Goal: Task Accomplishment & Management: Use online tool/utility

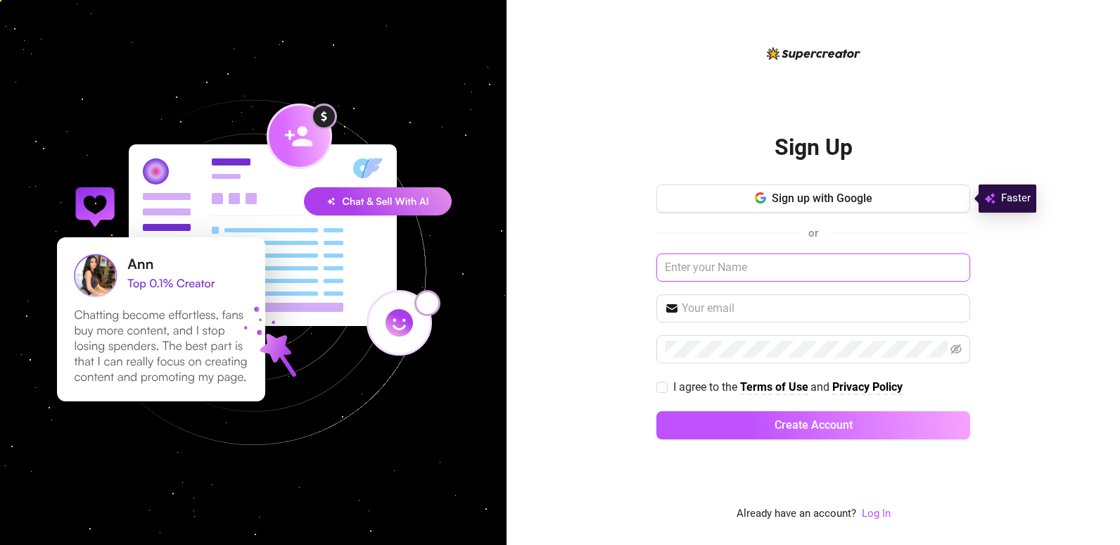
click at [729, 268] on input "text" at bounding box center [813, 267] width 314 height 28
click at [877, 513] on link "Log In" at bounding box center [876, 513] width 29 height 13
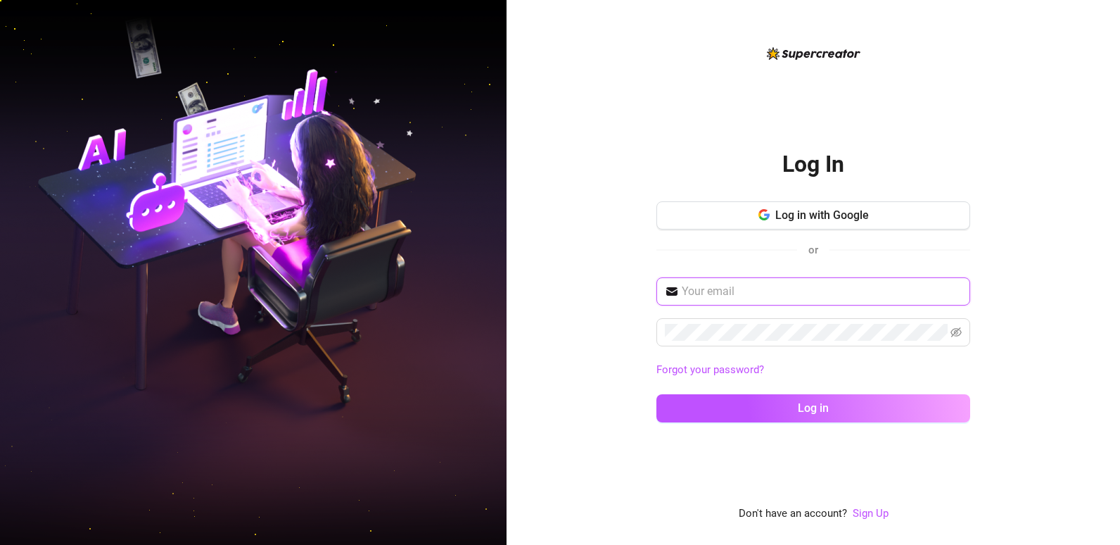
click at [721, 291] on input "text" at bounding box center [822, 291] width 280 height 17
type input "[EMAIL_ADDRESS][DOMAIN_NAME]"
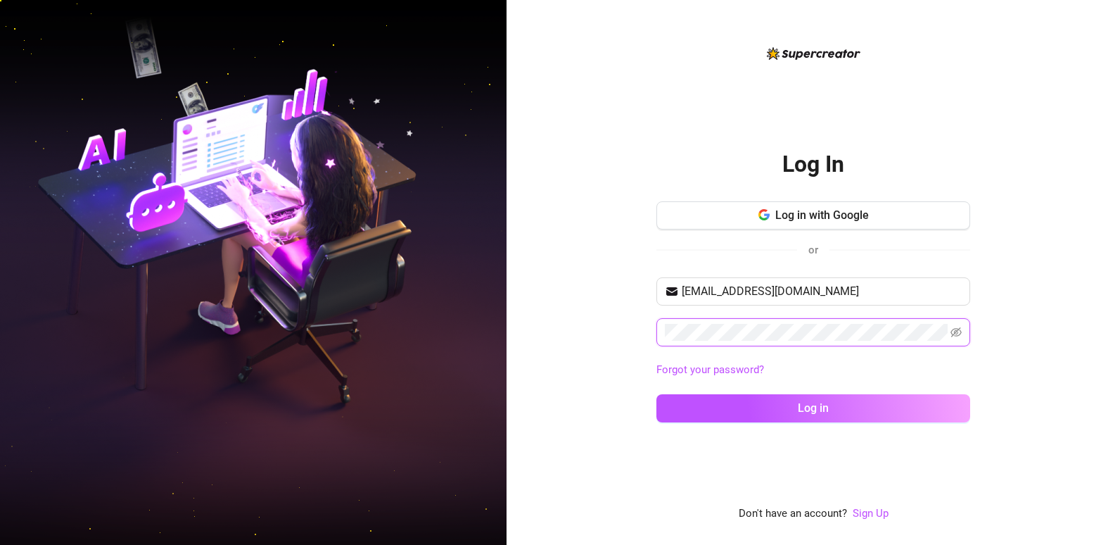
click at [656, 394] on button "Log in" at bounding box center [813, 408] width 314 height 28
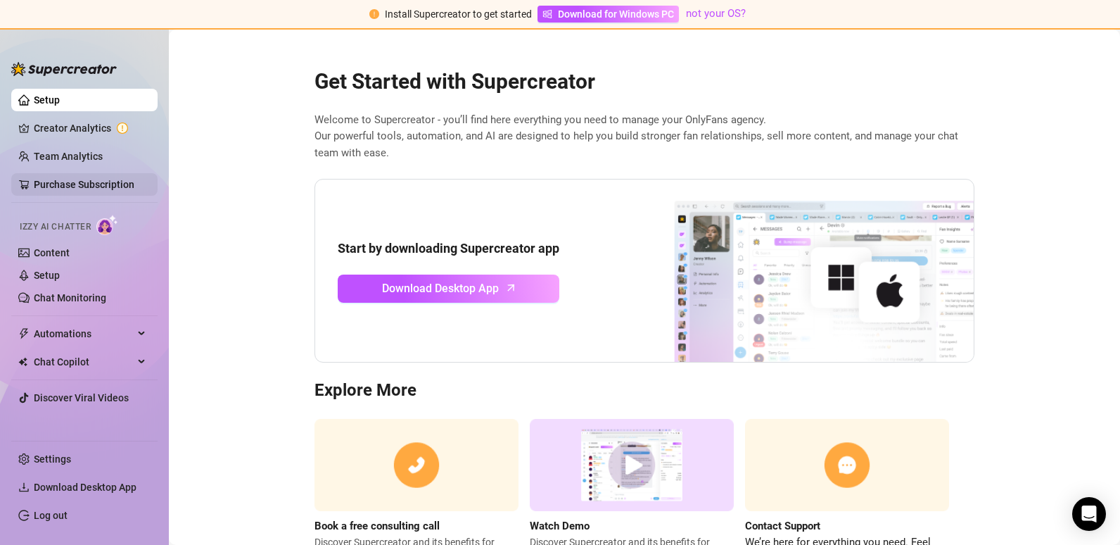
click at [76, 184] on link "Purchase Subscription" at bounding box center [84, 184] width 101 height 11
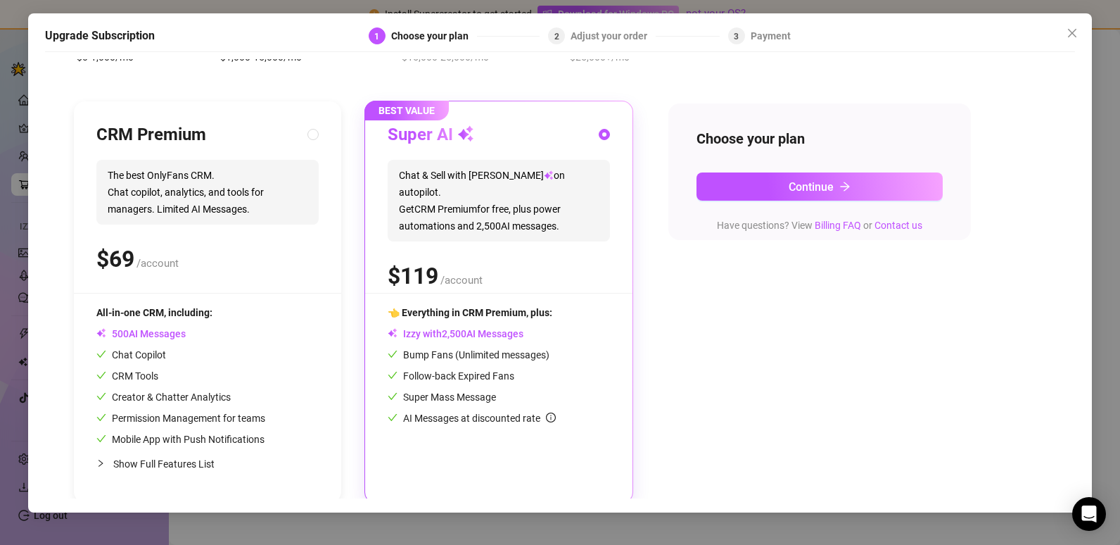
scroll to position [111, 0]
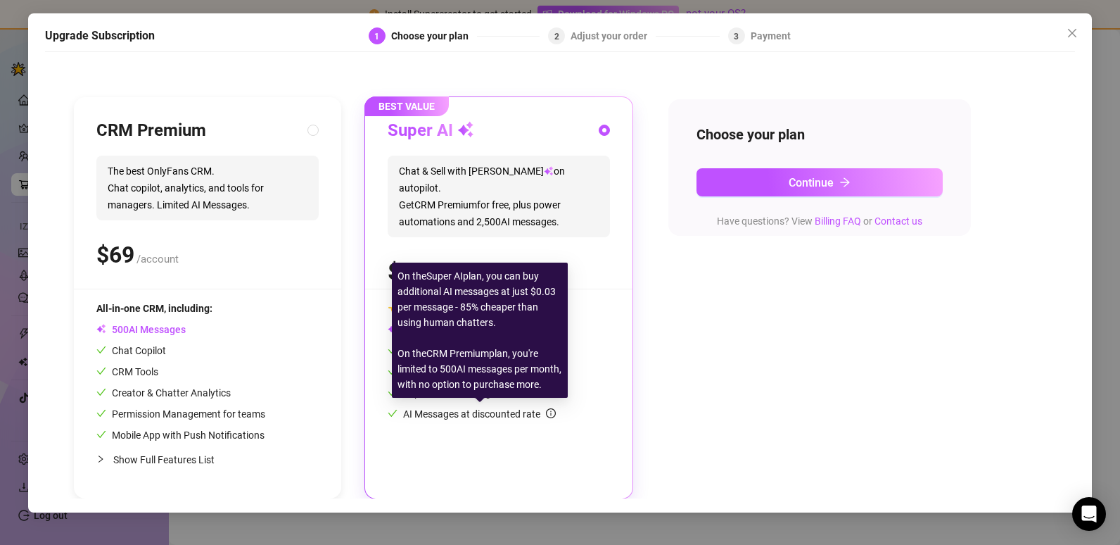
click at [555, 409] on icon "info-circle" at bounding box center [551, 413] width 10 height 10
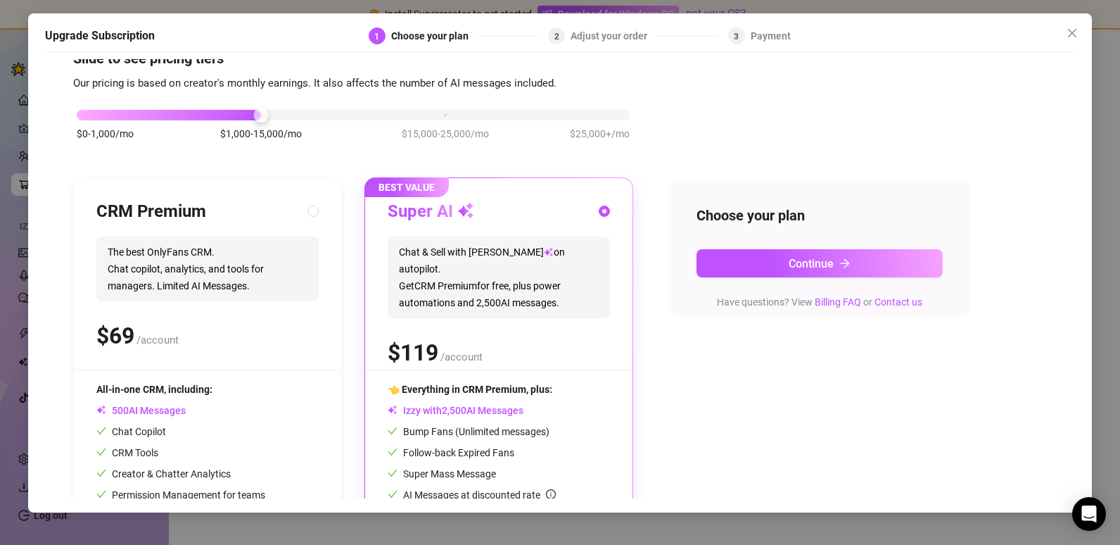
scroll to position [0, 0]
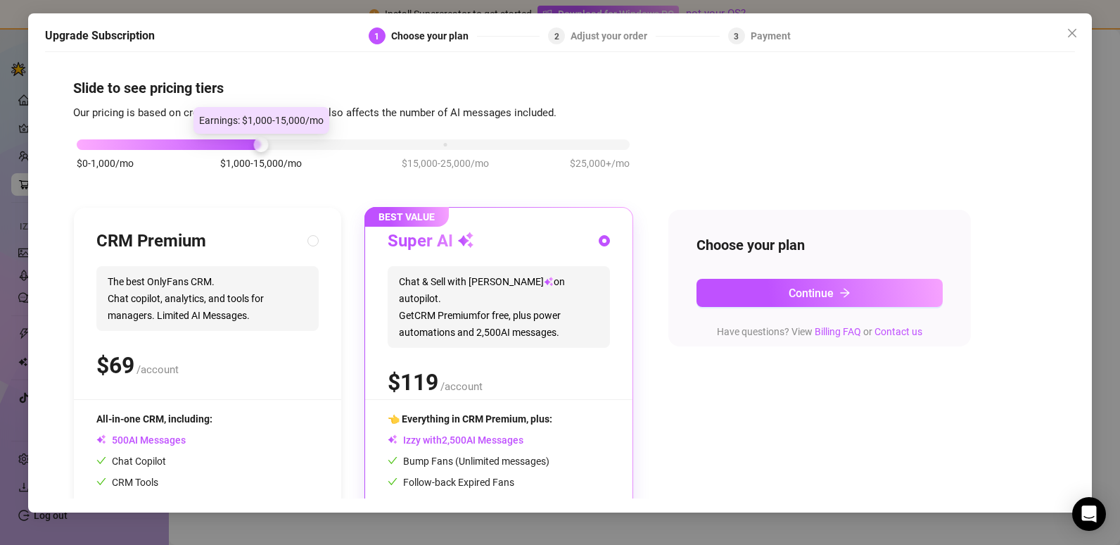
drag, startPoint x: 259, startPoint y: 146, endPoint x: 242, endPoint y: 170, distance: 28.7
click at [242, 145] on div "$0-1,000/mo $1,000-15,000/mo $15,000-25,000/mo $25,000+/mo" at bounding box center [353, 140] width 553 height 8
click at [1064, 167] on div "Slide to see pricing tiers Our pricing is based on creator's monthly earnings. …" at bounding box center [560, 278] width 1030 height 439
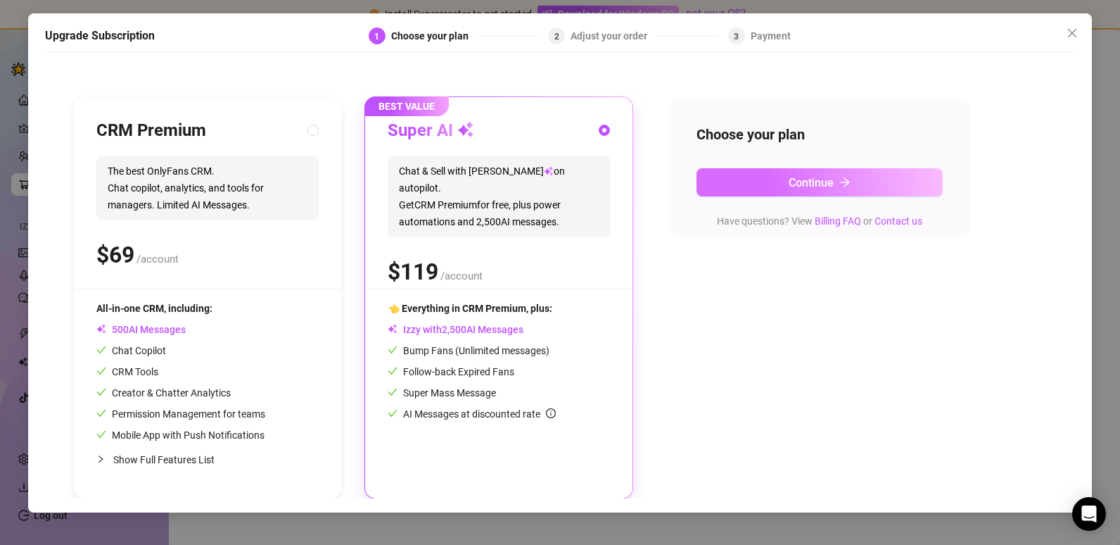
click at [800, 179] on span "Continue" at bounding box center [811, 182] width 45 height 13
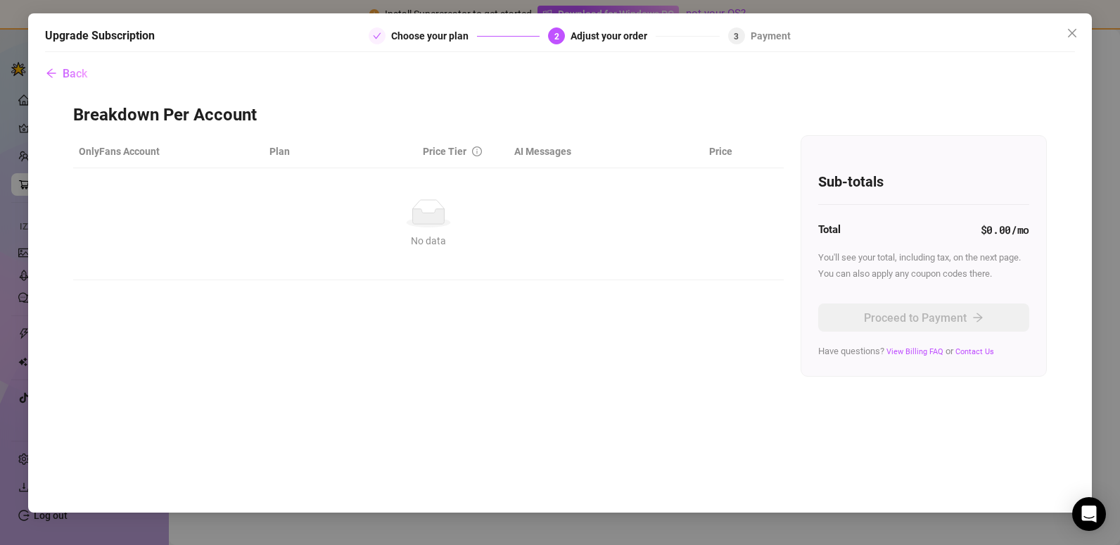
scroll to position [0, 0]
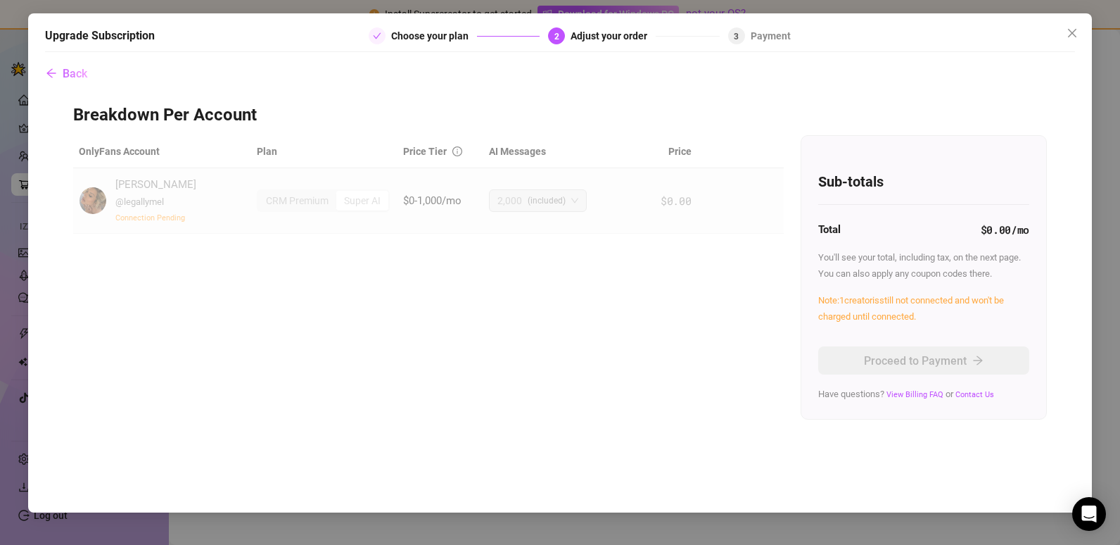
click at [583, 310] on div "OnlyFans Account Plan Price Tier AI Messages [PERSON_NAME] @ legallymel Connect…" at bounding box center [560, 277] width 974 height 284
click at [61, 67] on button "Back" at bounding box center [66, 73] width 43 height 28
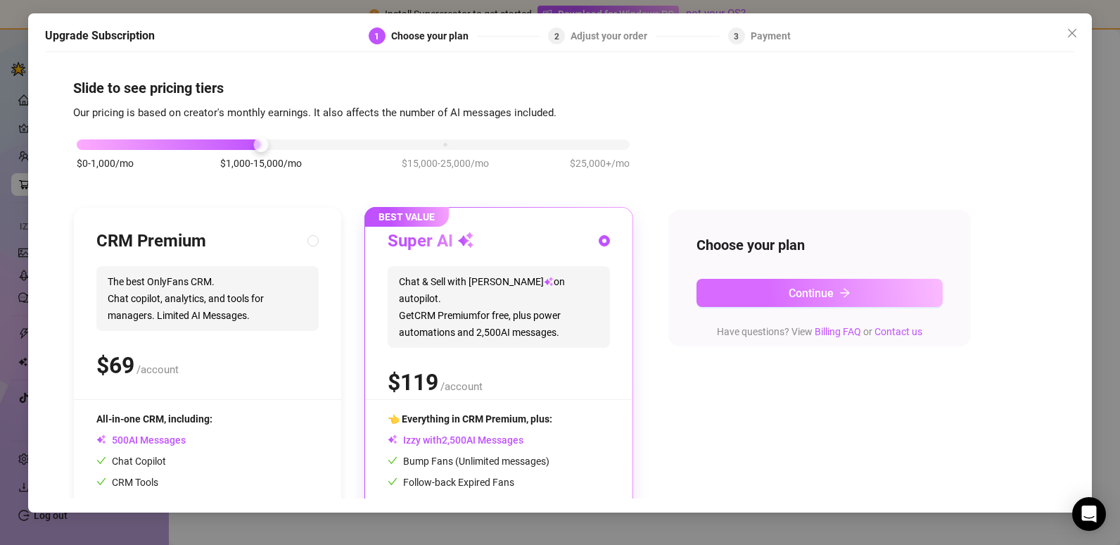
click at [787, 293] on button "Continue" at bounding box center [819, 293] width 246 height 28
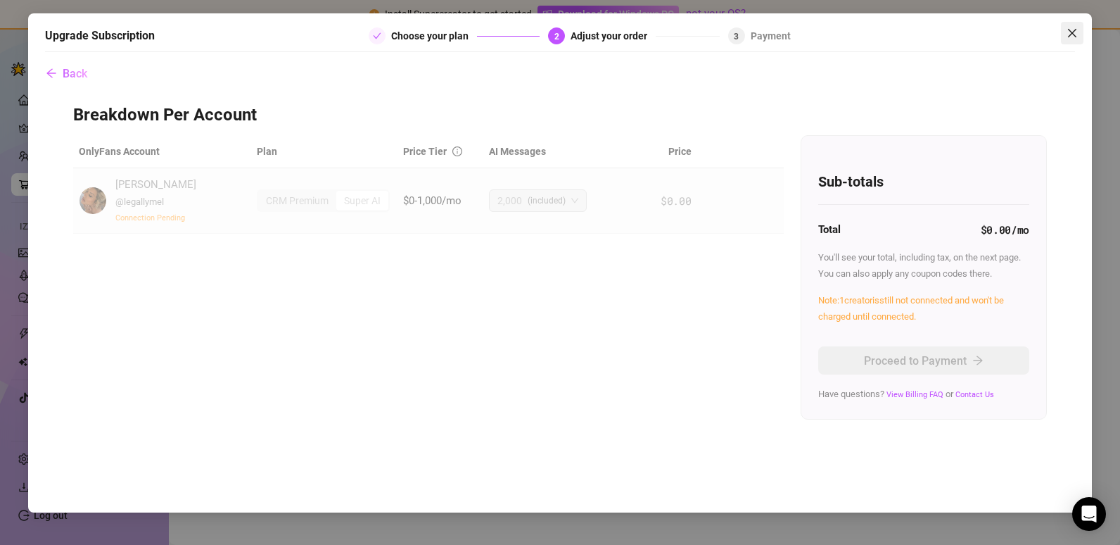
click at [1072, 35] on icon "close" at bounding box center [1072, 32] width 11 height 11
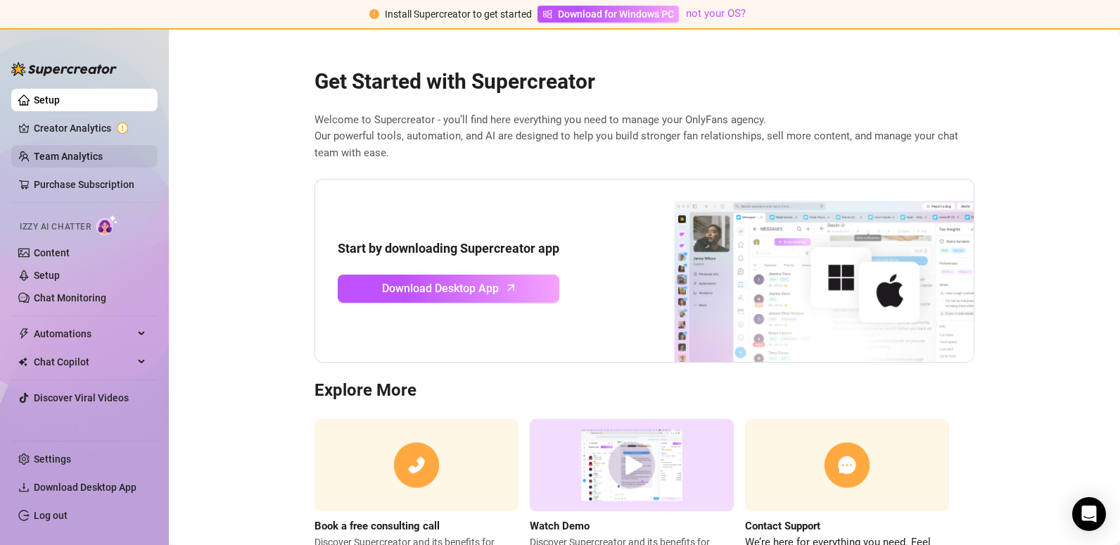
click at [62, 162] on link "Team Analytics" at bounding box center [68, 156] width 69 height 11
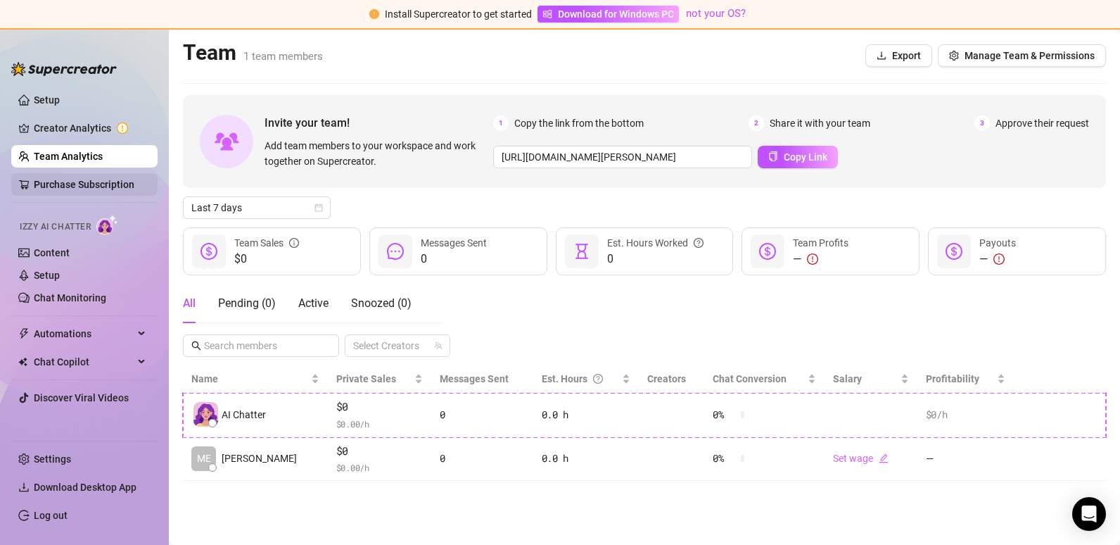
click at [59, 181] on link "Purchase Subscription" at bounding box center [84, 184] width 101 height 11
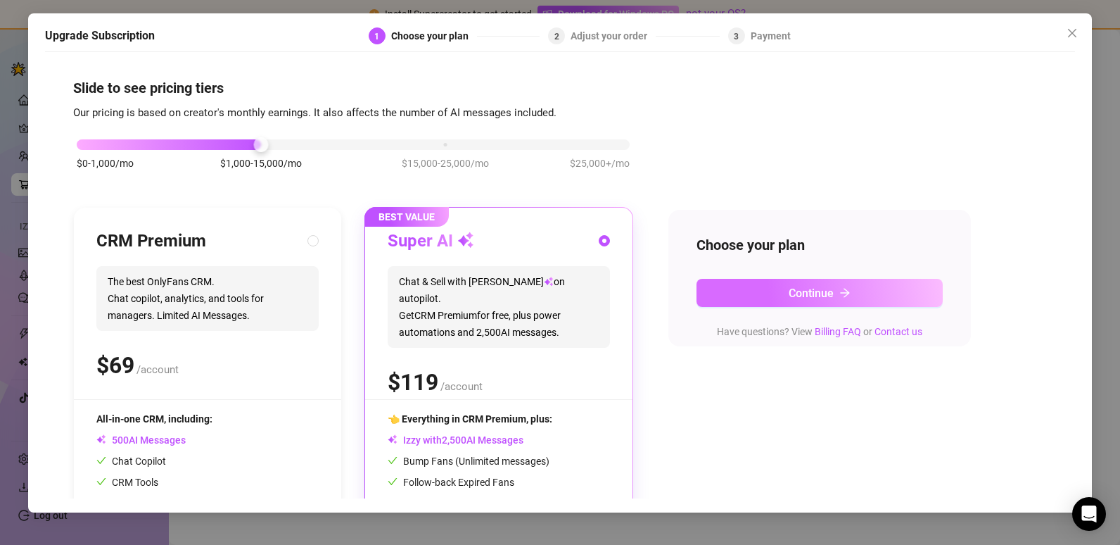
click at [774, 291] on button "Continue" at bounding box center [819, 293] width 246 height 28
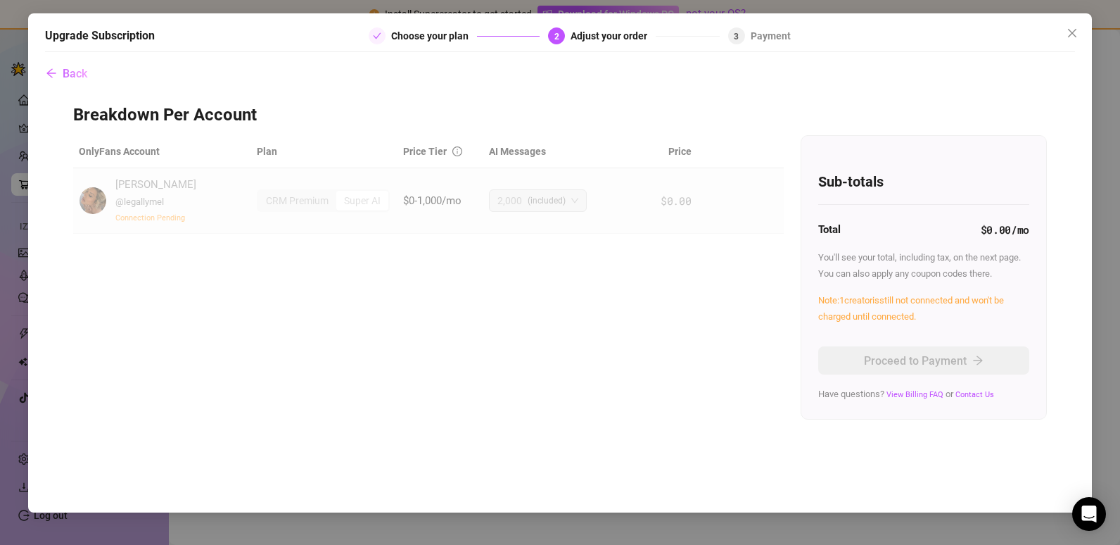
click at [1070, 51] on div at bounding box center [560, 51] width 1030 height 1
click at [1070, 34] on icon "close" at bounding box center [1072, 32] width 11 height 11
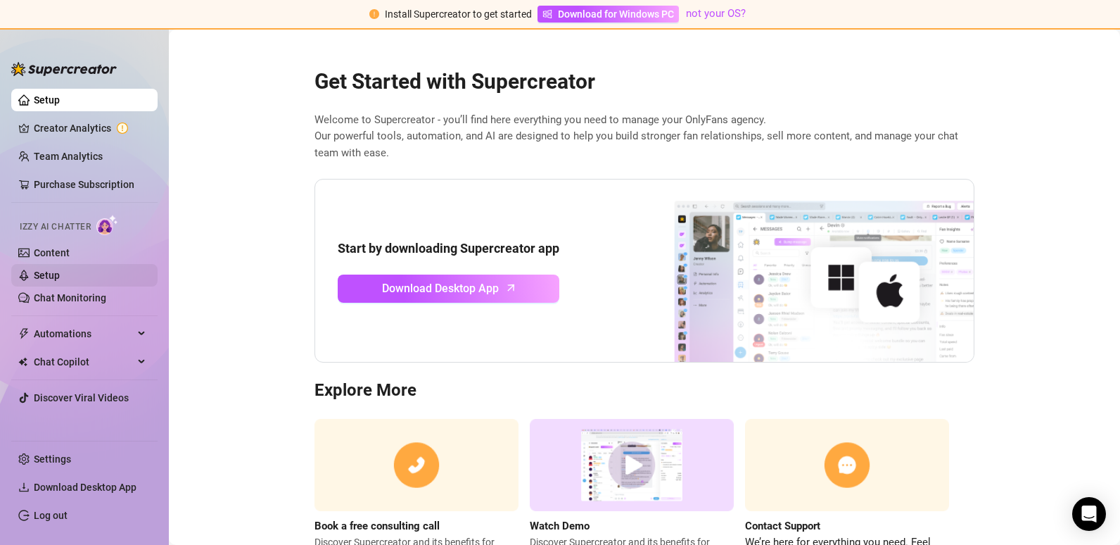
click at [53, 277] on link "Setup" at bounding box center [47, 274] width 26 height 11
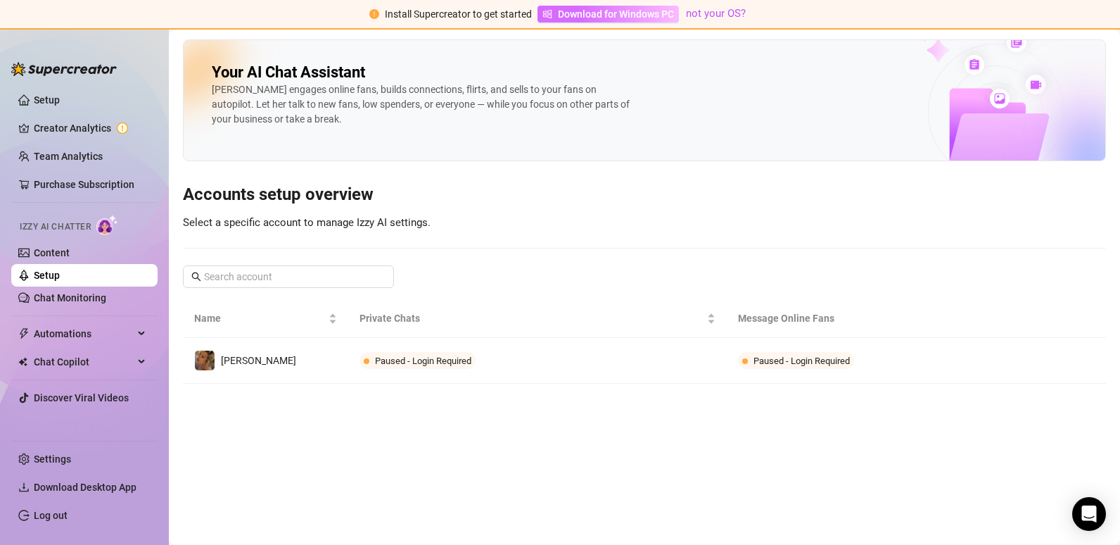
click at [607, 13] on span "Download for Windows PC" at bounding box center [616, 13] width 116 height 15
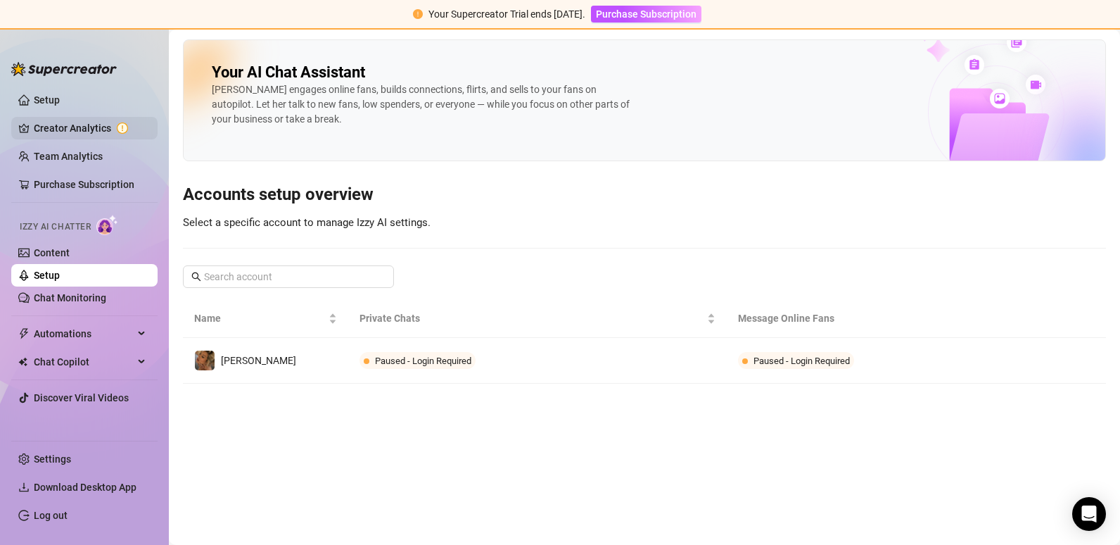
click at [51, 126] on link "Creator Analytics" at bounding box center [90, 128] width 113 height 23
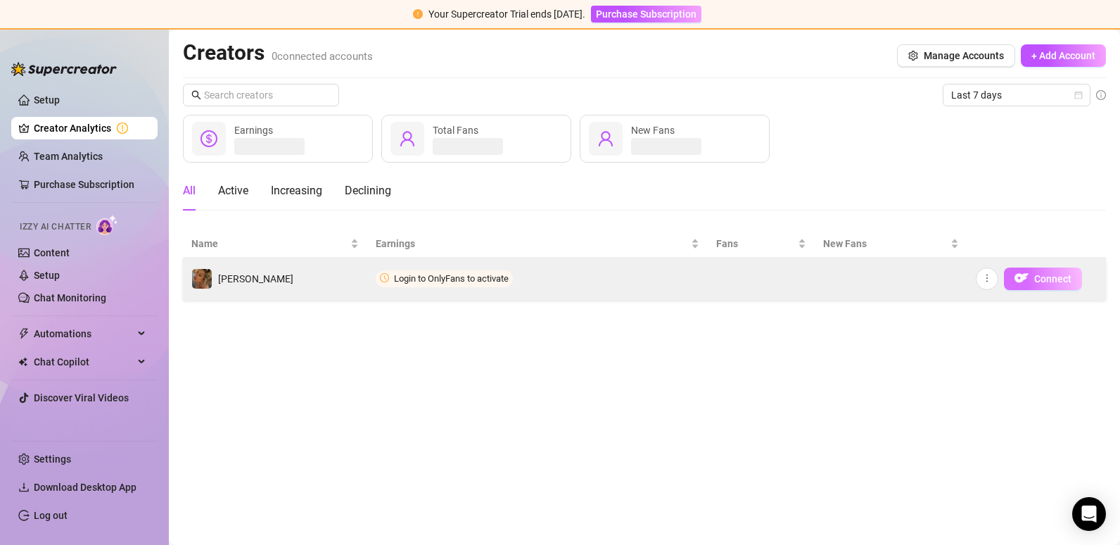
click at [1053, 279] on span "Connect" at bounding box center [1052, 278] width 37 height 11
click at [1045, 280] on span "Connect" at bounding box center [1052, 278] width 37 height 11
click at [1027, 279] on img "button" at bounding box center [1021, 278] width 14 height 14
